Goal: Information Seeking & Learning: Learn about a topic

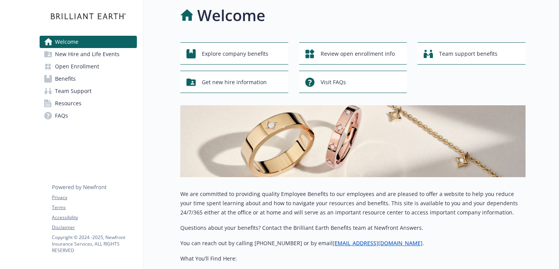
scroll to position [8, 0]
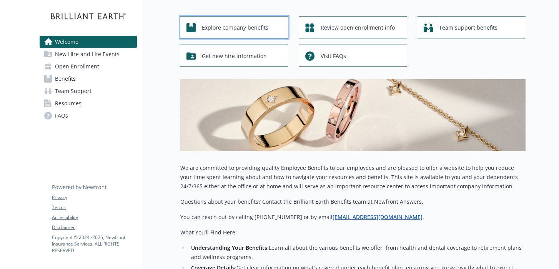
click at [247, 30] on span "Explore company benefits" at bounding box center [235, 27] width 67 height 15
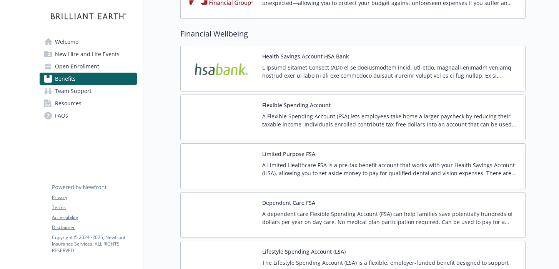
scroll to position [1111, 0]
